Goal: Transaction & Acquisition: Purchase product/service

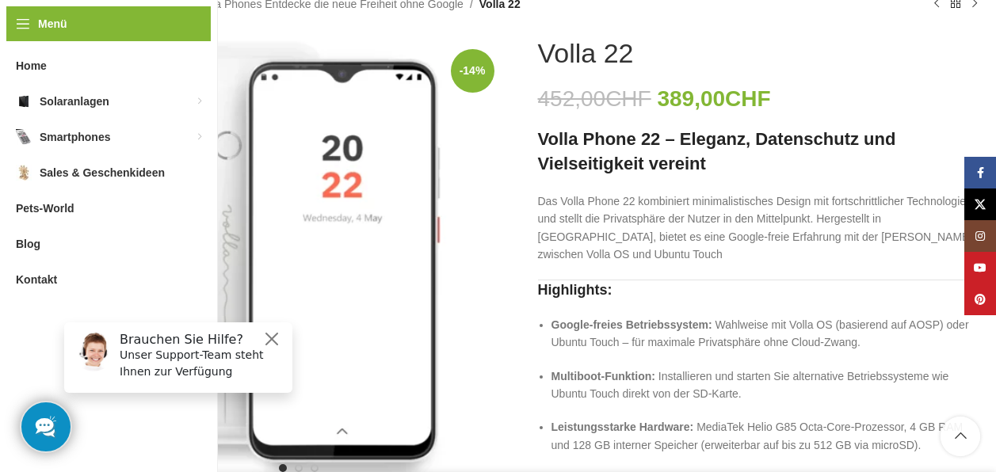
scroll to position [220, 0]
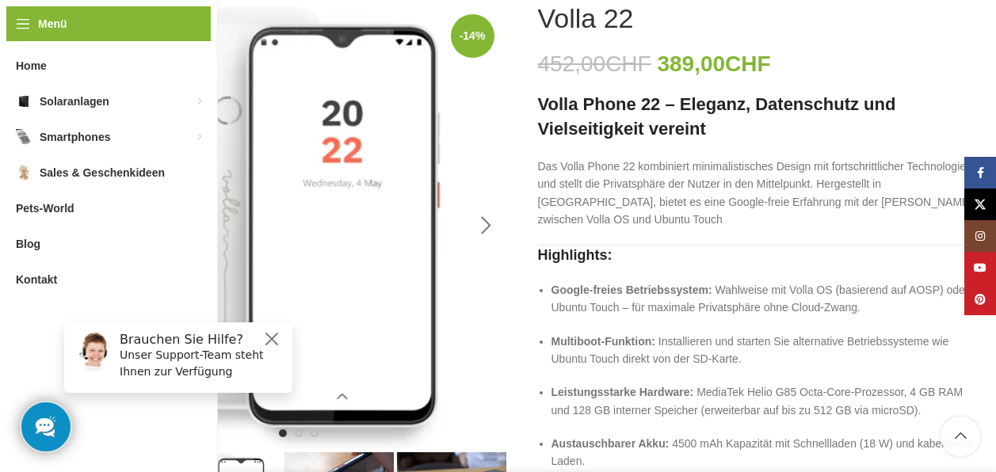
click at [487, 227] on div "Next slide" at bounding box center [487, 226] width 40 height 40
click at [277, 342] on button "Close" at bounding box center [271, 339] width 19 height 19
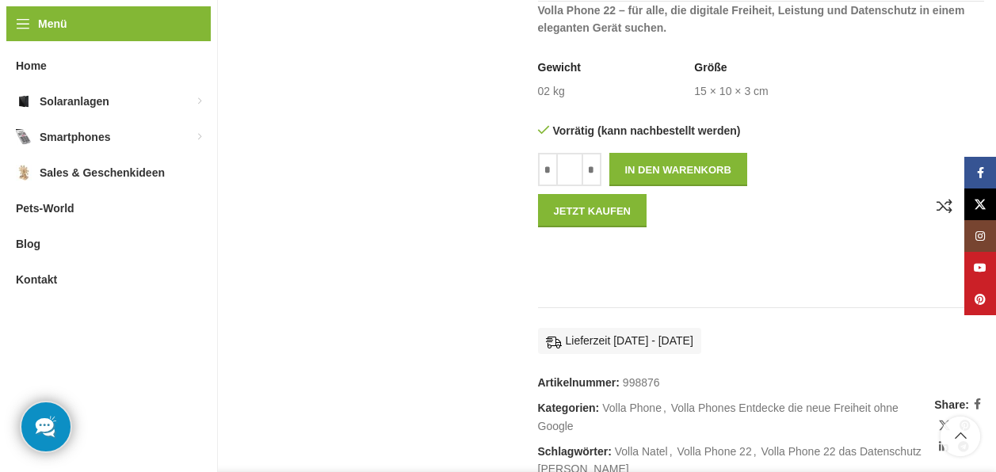
scroll to position [1202, 0]
click at [685, 153] on button "In den Warenkorb" at bounding box center [679, 169] width 138 height 33
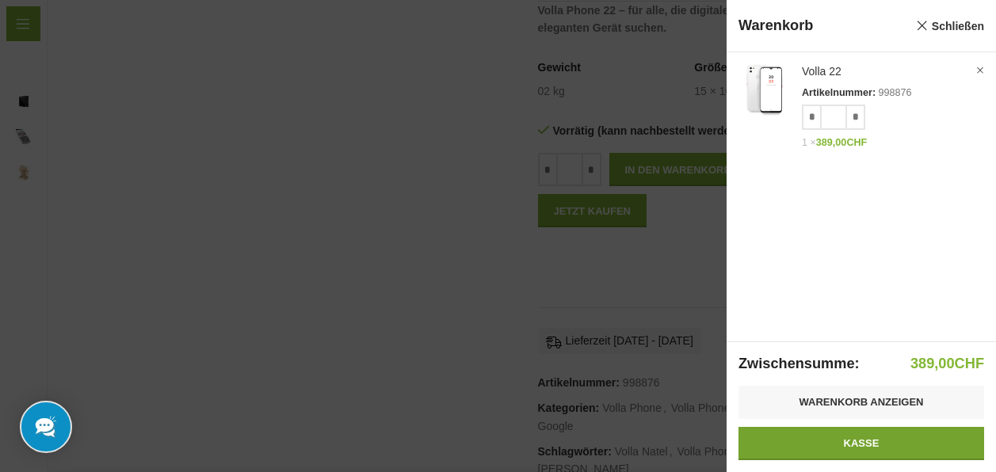
click at [877, 444] on link "Kasse" at bounding box center [862, 443] width 246 height 33
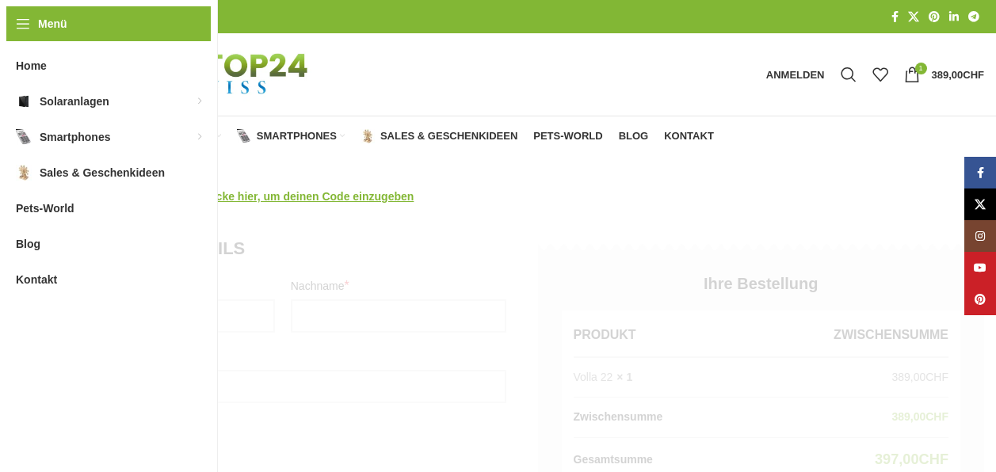
select select "**"
